Goal: Find specific page/section: Find specific page/section

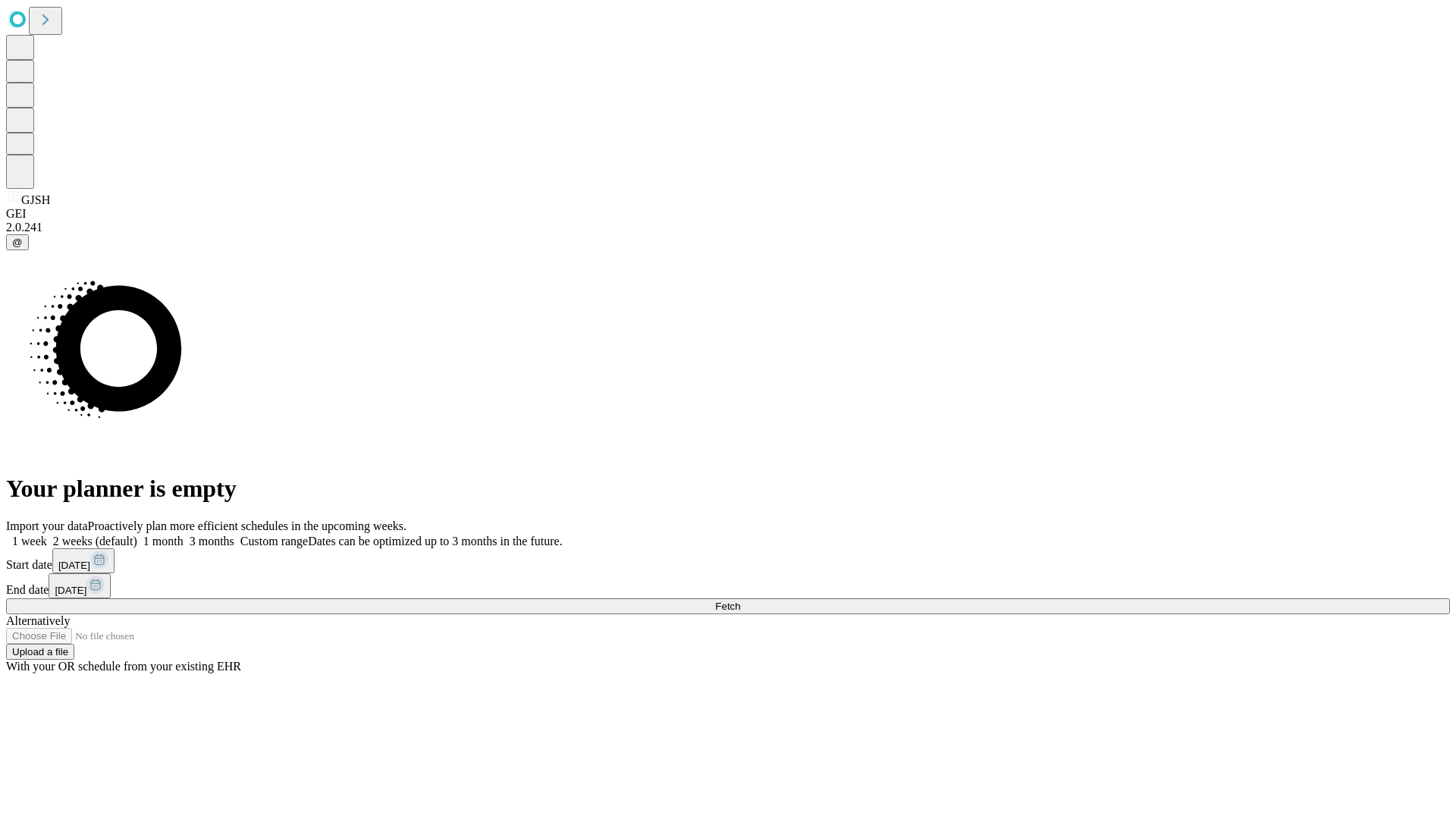
click at [740, 601] on span "Fetch" at bounding box center [727, 606] width 25 height 11
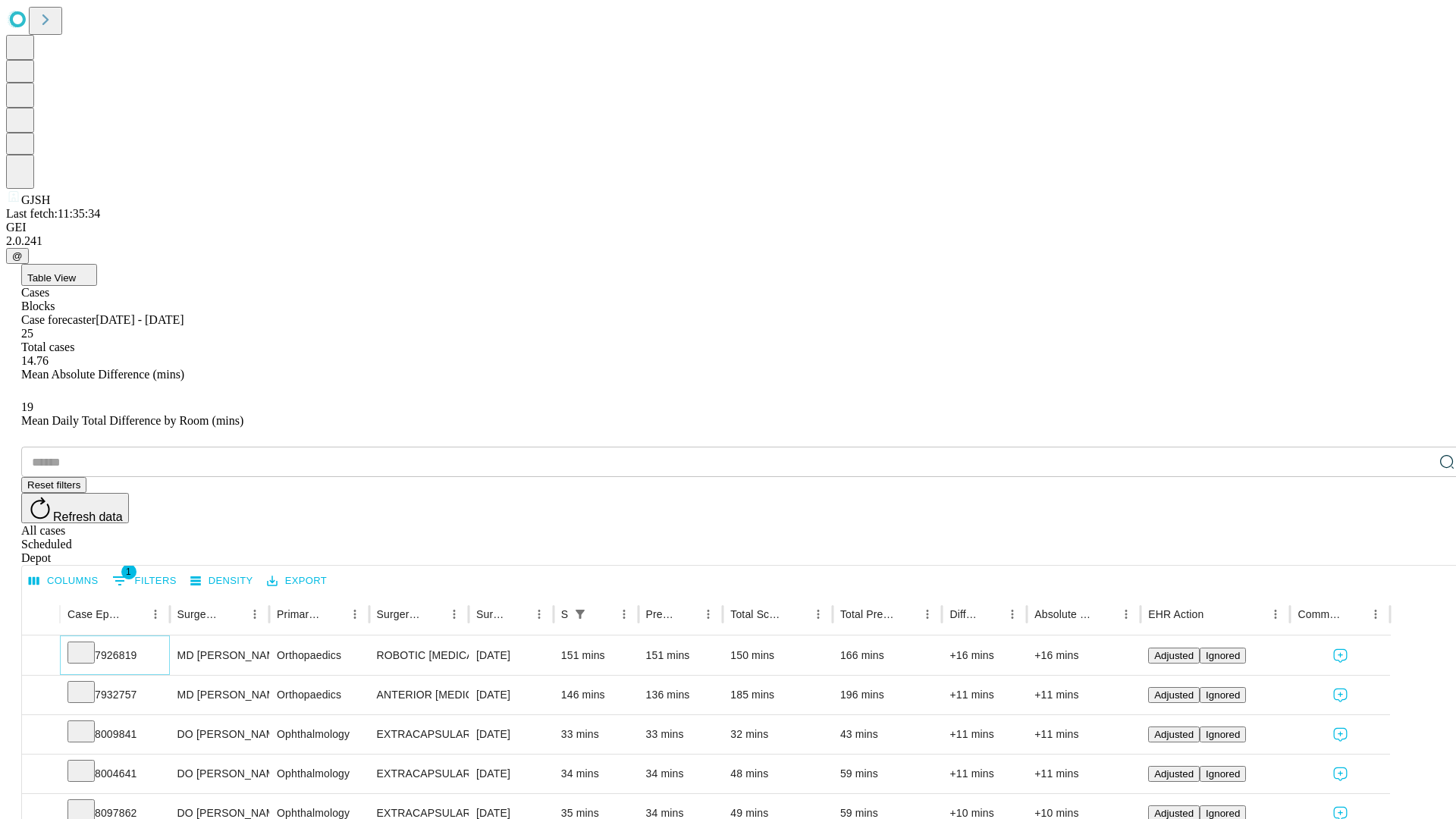
click at [89, 644] on icon at bounding box center [81, 652] width 15 height 15
